Goal: Information Seeking & Learning: Learn about a topic

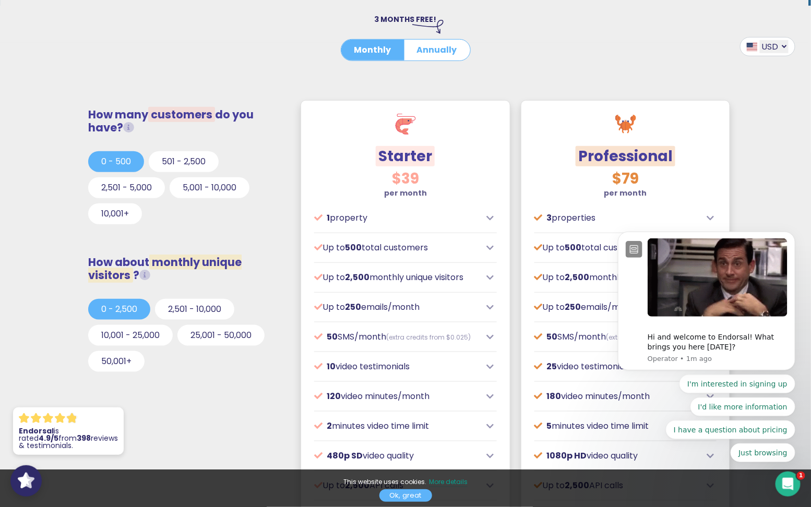
scroll to position [240, 0]
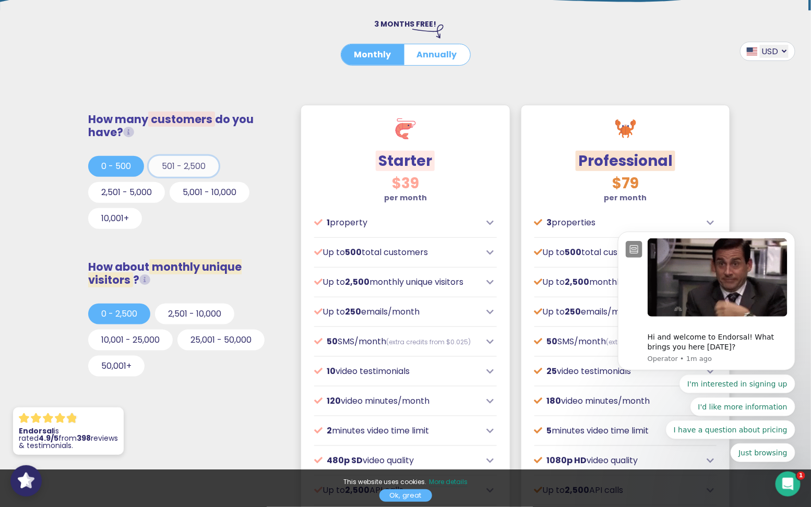
click at [192, 159] on button "501 - 2,500" at bounding box center [184, 166] width 70 height 21
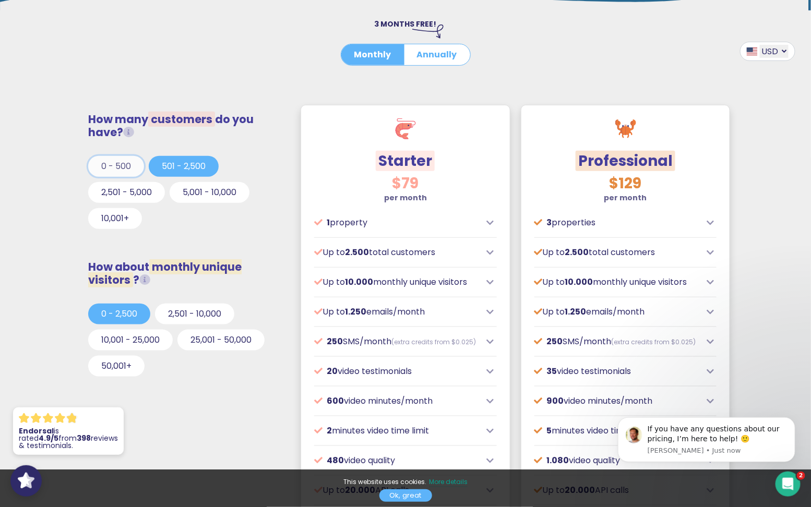
click at [106, 171] on button "0 - 500" at bounding box center [116, 166] width 56 height 21
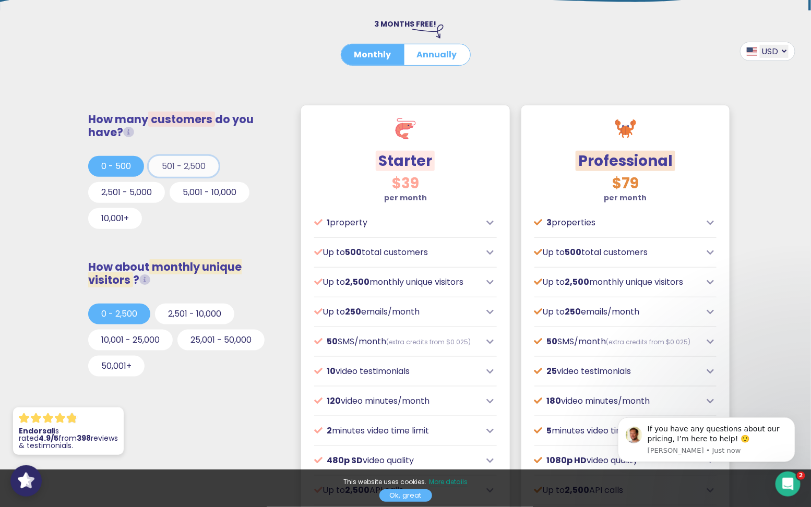
click at [157, 169] on button "501 - 2,500" at bounding box center [184, 166] width 70 height 21
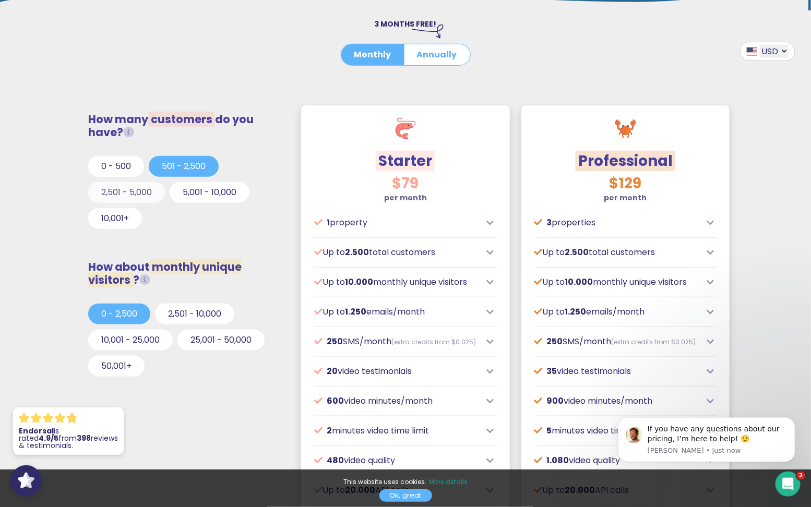
click at [126, 193] on button "2,501 - 5,000" at bounding box center [126, 192] width 77 height 21
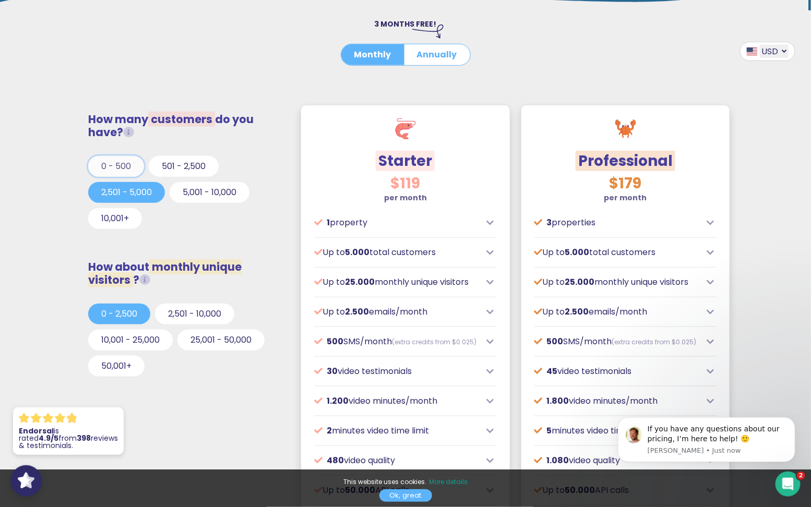
click at [121, 165] on button "0 - 500" at bounding box center [116, 166] width 56 height 21
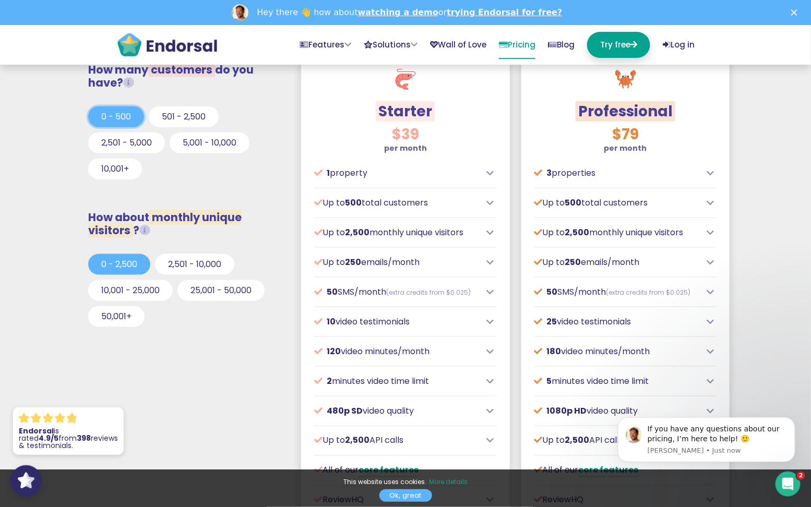
scroll to position [0, 0]
click at [483, 242] on div "$39 per month Designed for local or small businesses, often with physical locat…" at bounding box center [405, 359] width 209 height 478
click at [490, 259] on icon at bounding box center [490, 262] width 7 height 8
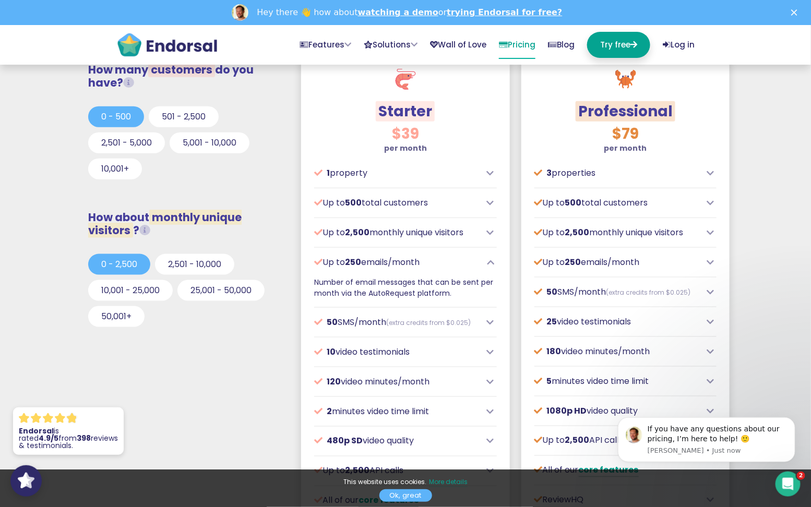
click at [490, 259] on icon at bounding box center [490, 262] width 7 height 8
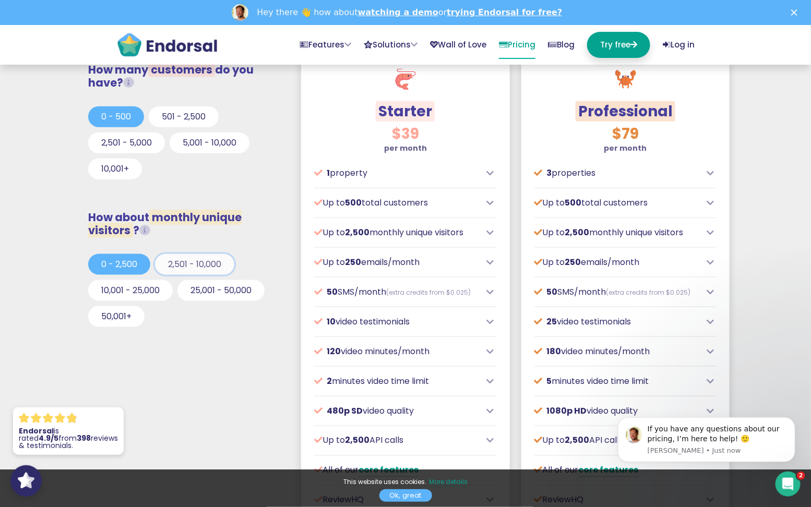
click at [207, 263] on button "2,501 - 10,000" at bounding box center [194, 264] width 79 height 21
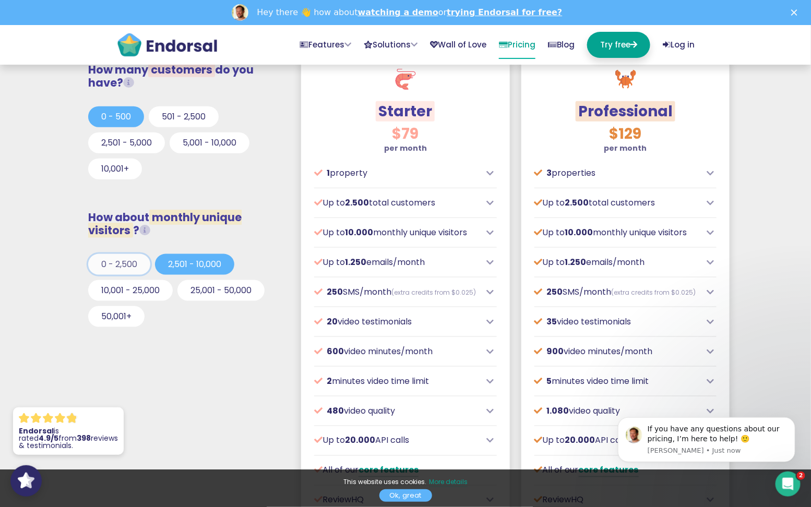
click at [134, 259] on button "0 - 2,500" at bounding box center [119, 264] width 62 height 21
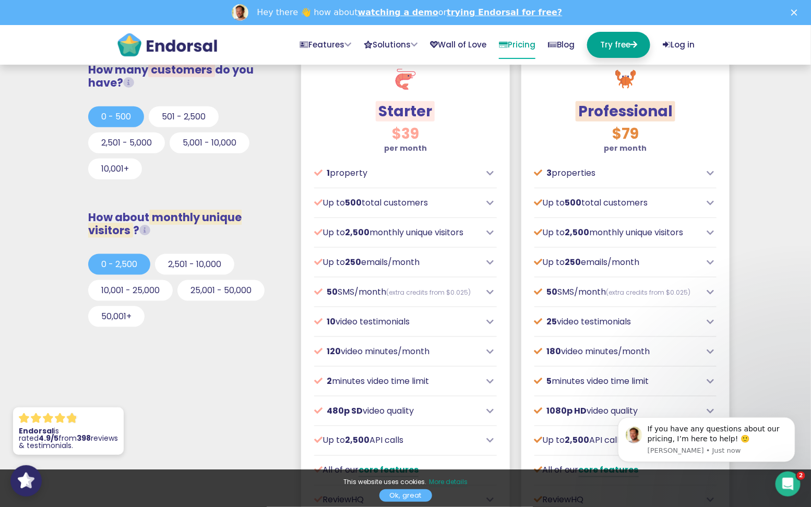
click at [403, 323] on p "10 video testimonials" at bounding box center [397, 322] width 167 height 13
click at [482, 318] on div "10 video testimonials" at bounding box center [405, 322] width 183 height 13
click at [492, 324] on icon at bounding box center [490, 322] width 7 height 8
click at [487, 347] on icon at bounding box center [490, 351] width 7 height 8
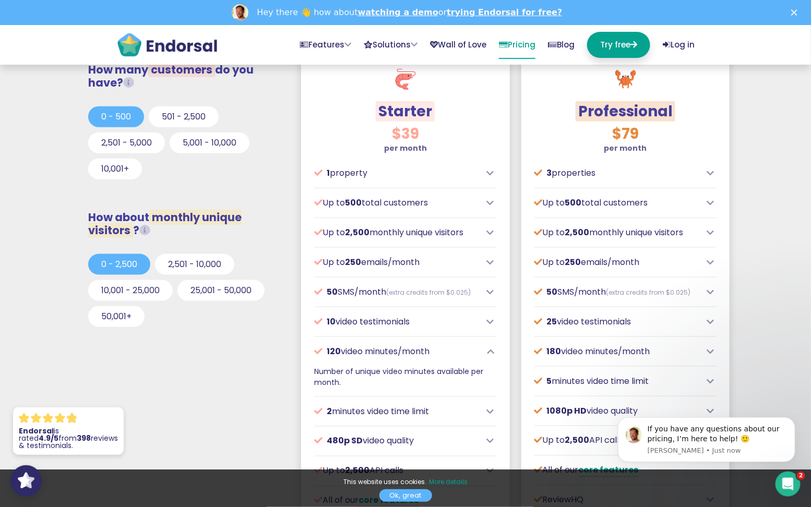
click at [487, 347] on icon at bounding box center [490, 351] width 7 height 8
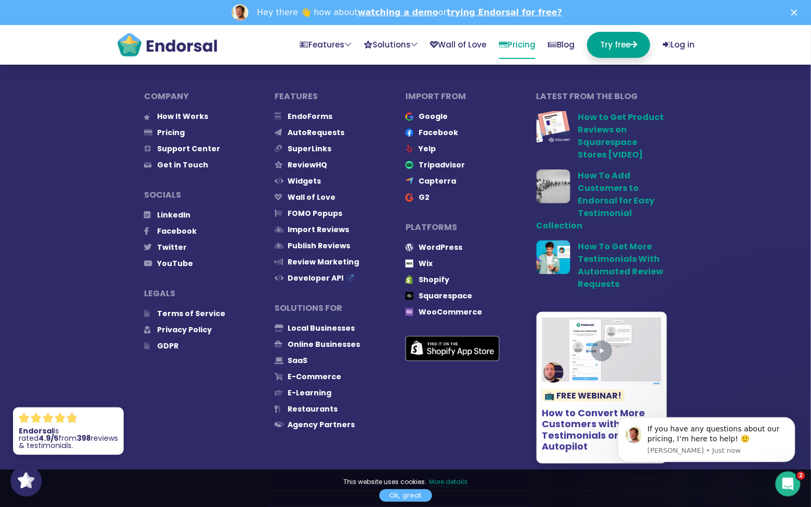
scroll to position [4788, 0]
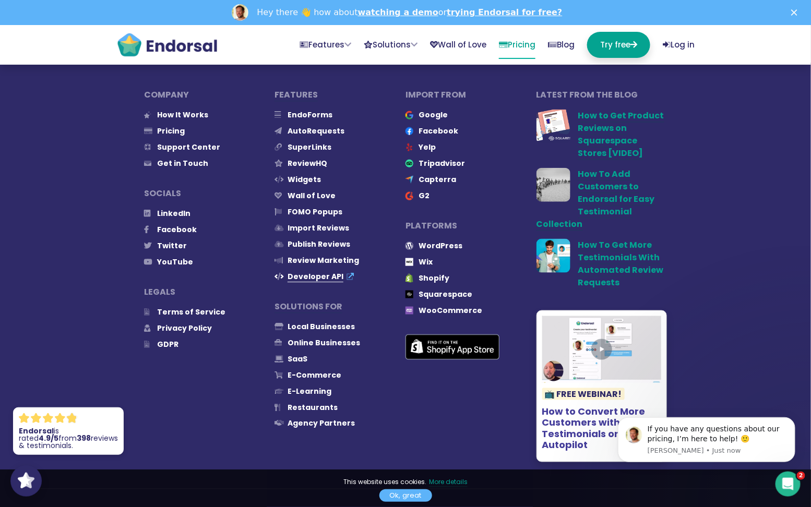
click at [326, 271] on span "Developer API" at bounding box center [315, 276] width 56 height 11
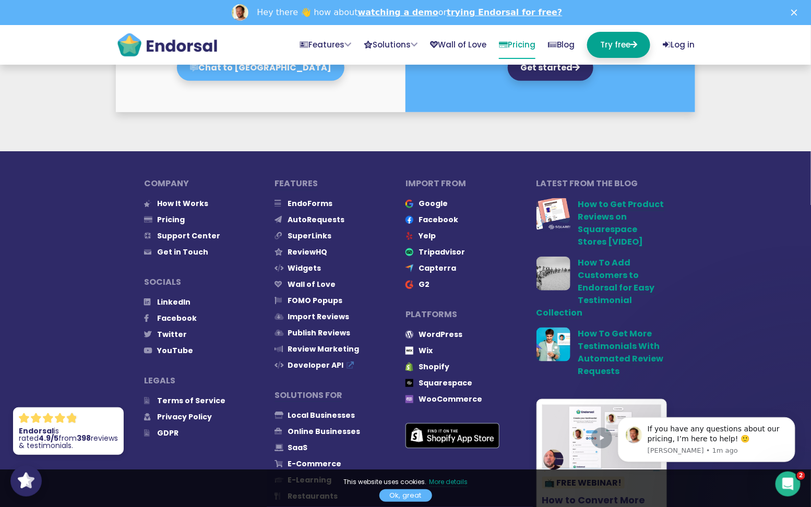
scroll to position [4699, 0]
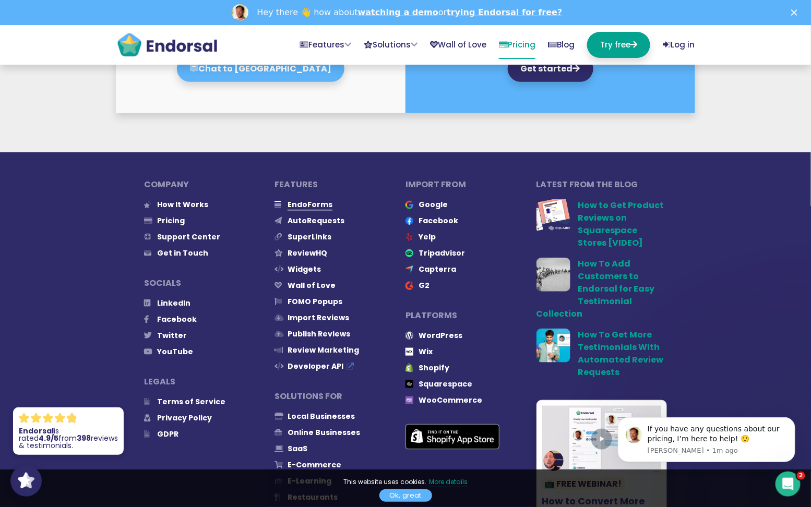
click at [306, 199] on span "EndoForms" at bounding box center [309, 204] width 45 height 11
